Goal: Check status: Check status

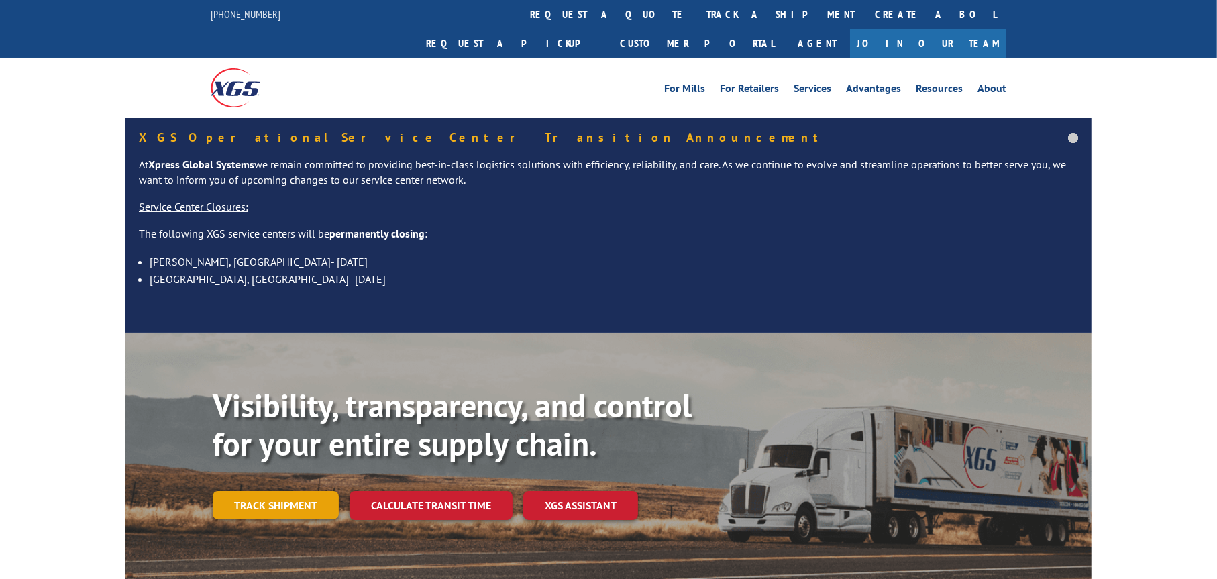
click at [283, 491] on link "Track shipment" at bounding box center [276, 505] width 126 height 28
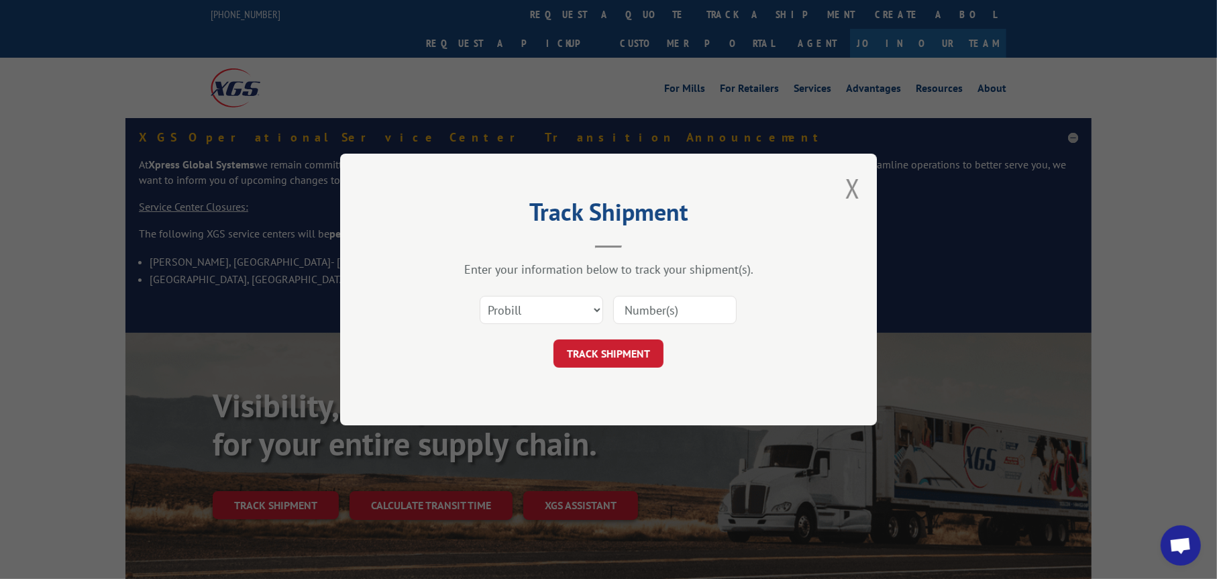
click at [674, 309] on input at bounding box center [674, 310] width 123 height 28
type input "15984724"
click button "TRACK SHIPMENT" at bounding box center [609, 354] width 110 height 28
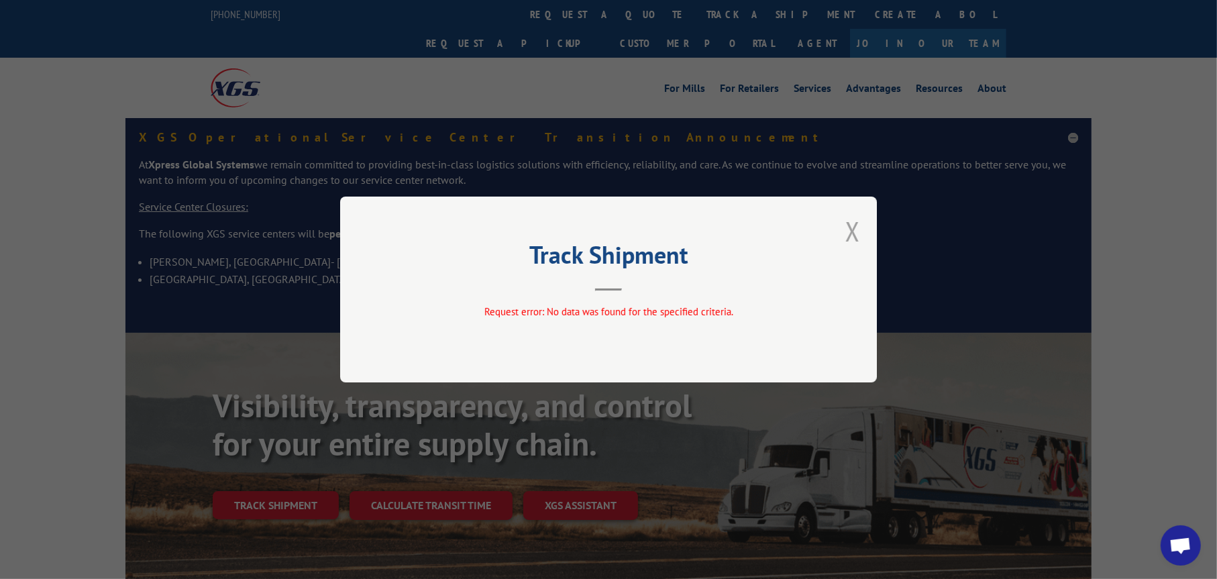
click at [852, 238] on button "Close modal" at bounding box center [853, 231] width 15 height 36
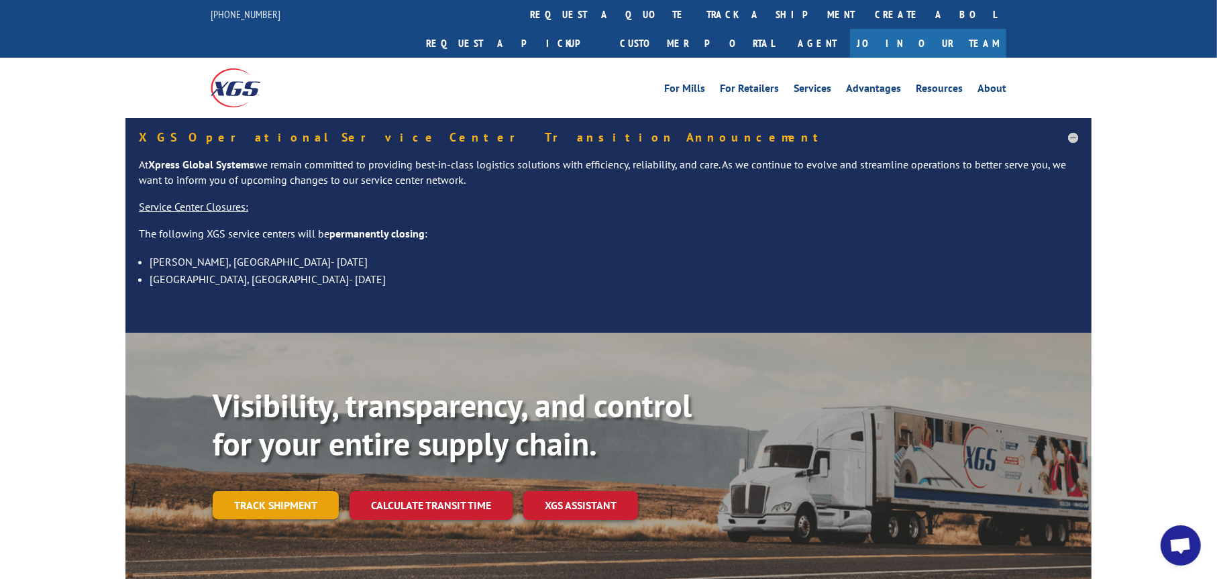
click at [293, 491] on link "Track shipment" at bounding box center [276, 505] width 126 height 28
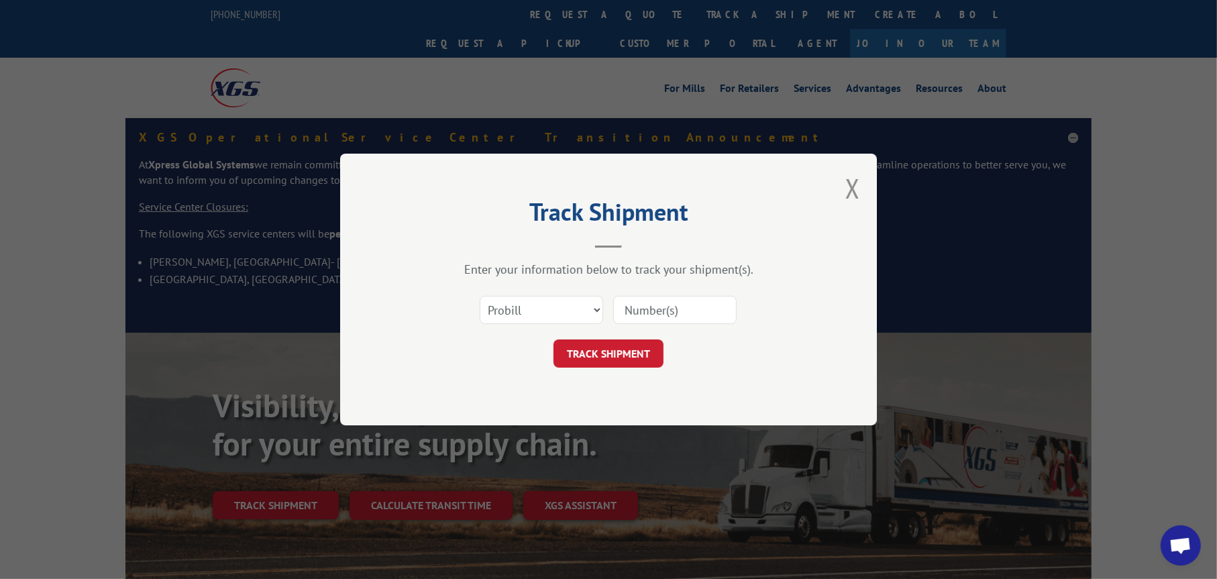
click at [685, 309] on input at bounding box center [674, 310] width 123 height 28
type input "15984724"
click button "TRACK SHIPMENT" at bounding box center [609, 354] width 110 height 28
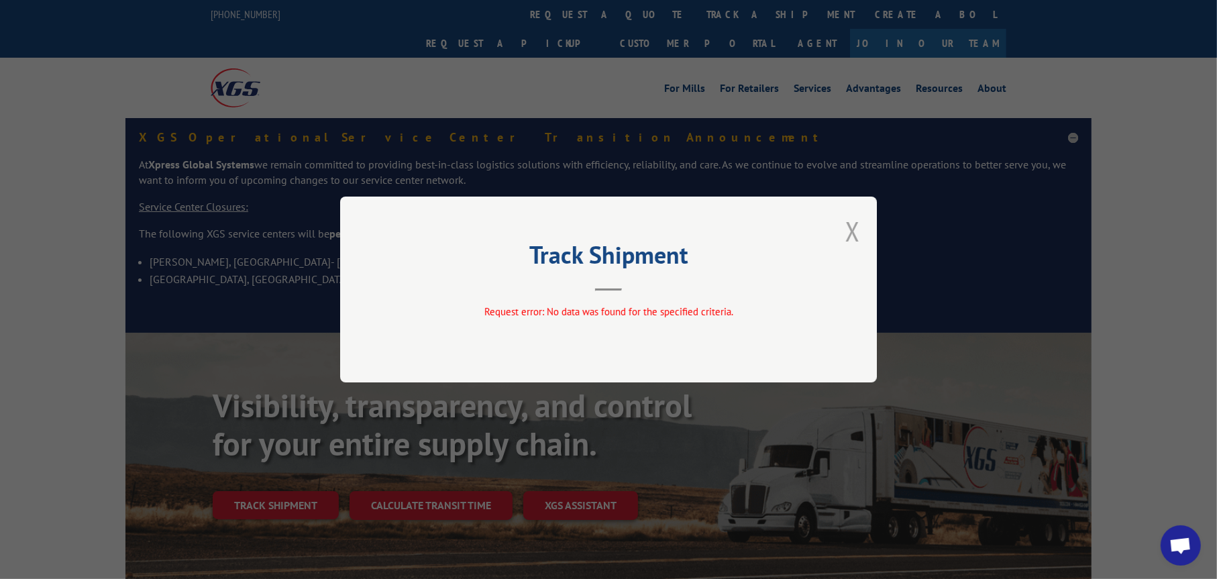
click at [852, 237] on button "Close modal" at bounding box center [853, 231] width 15 height 36
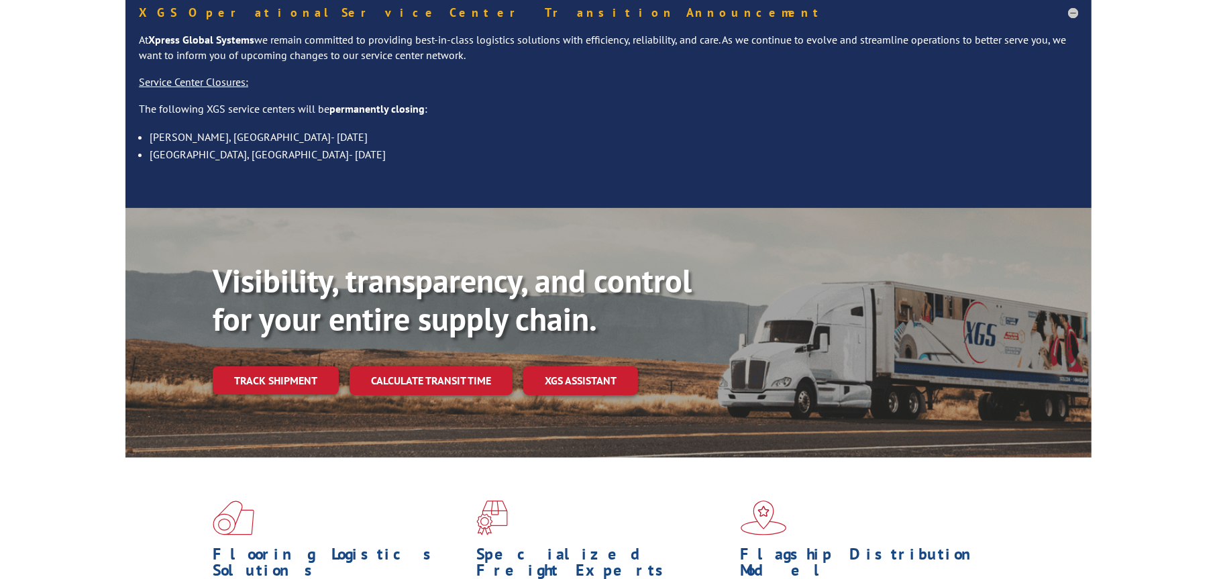
scroll to position [134, 0]
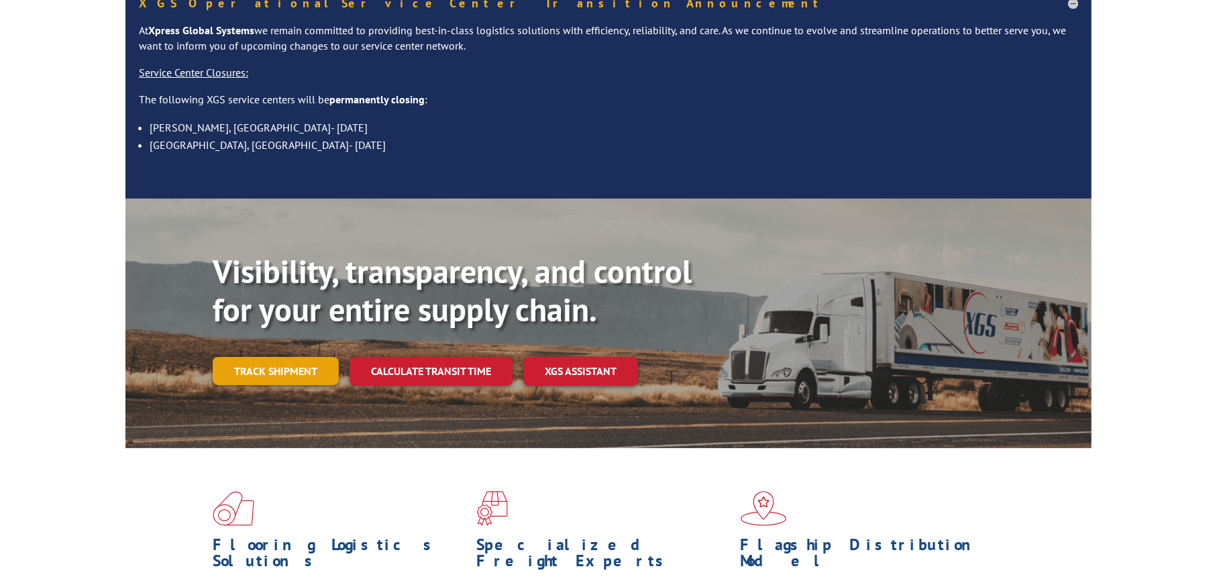
click at [236, 357] on link "Track shipment" at bounding box center [276, 371] width 126 height 28
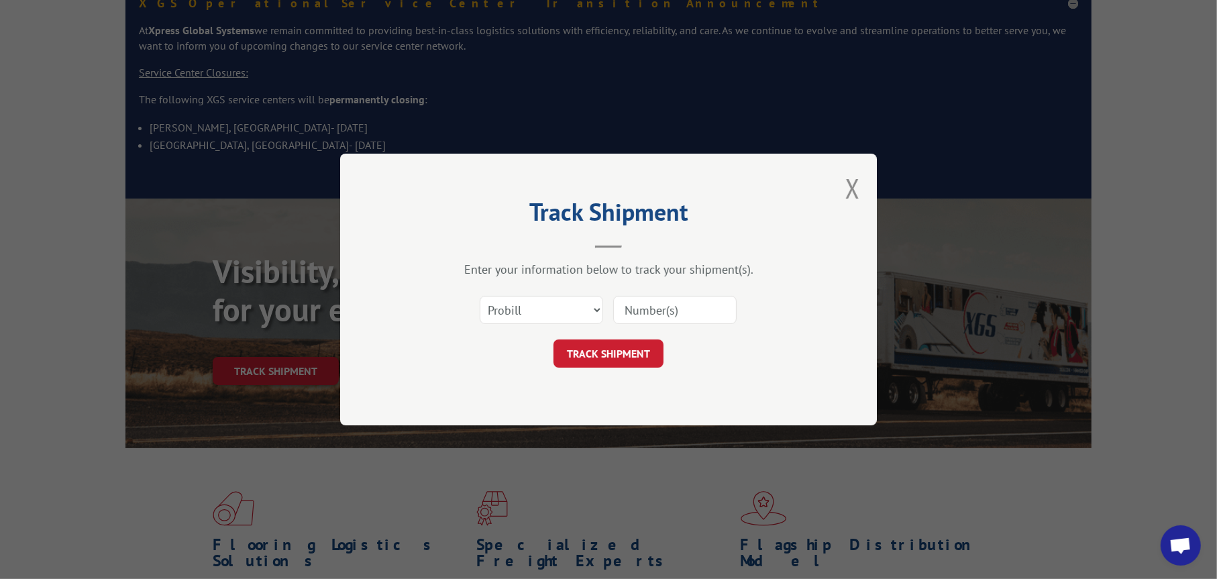
click at [681, 313] on input at bounding box center [674, 310] width 123 height 28
type input "15984777"
click button "TRACK SHIPMENT" at bounding box center [609, 354] width 110 height 28
